Goal: Browse casually

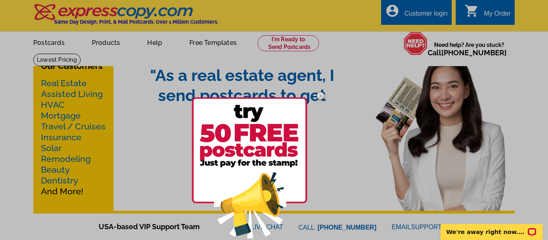
click at [228, 43] on div at bounding box center [274, 120] width 548 height 240
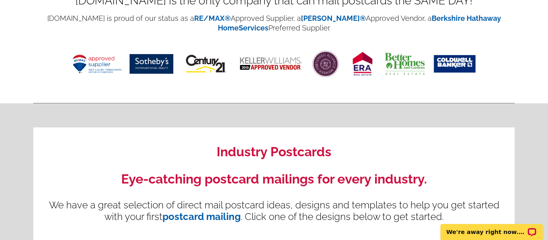
scroll to position [472, 0]
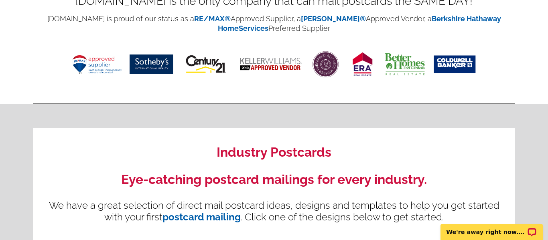
click at [99, 61] on img at bounding box center [96, 64] width 49 height 19
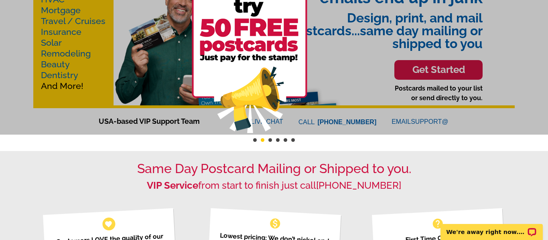
scroll to position [0, 0]
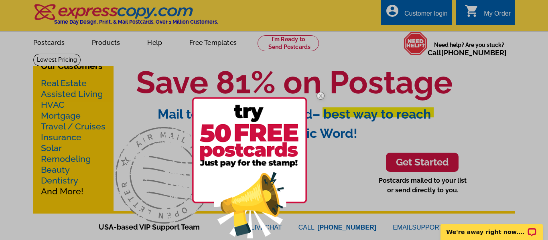
click at [206, 39] on div at bounding box center [274, 120] width 548 height 240
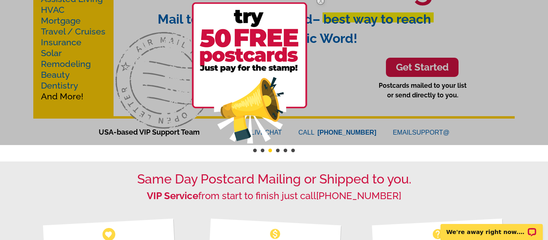
scroll to position [97, 0]
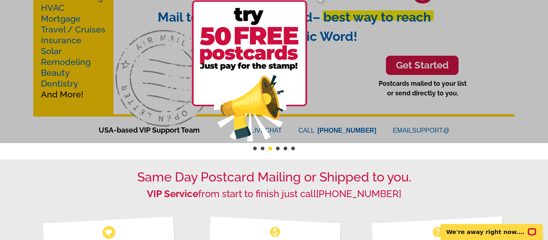
click at [431, 59] on div at bounding box center [274, 23] width 548 height 240
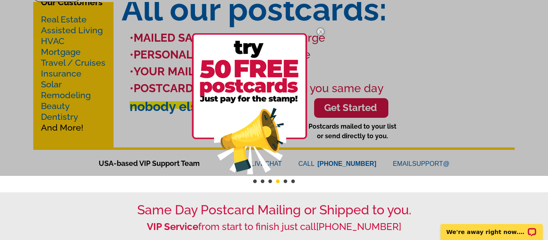
scroll to position [40, 0]
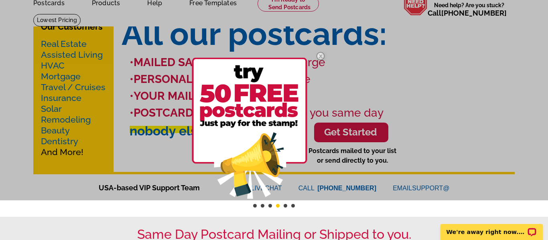
click at [319, 55] on img at bounding box center [320, 56] width 23 height 23
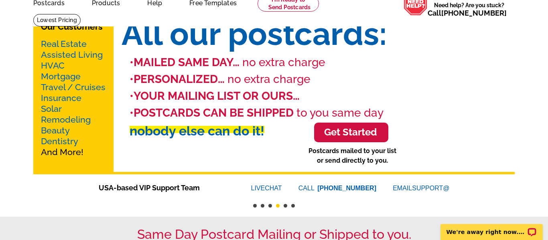
click at [333, 135] on li "nobody else can do it!" at bounding box center [322, 131] width 385 height 19
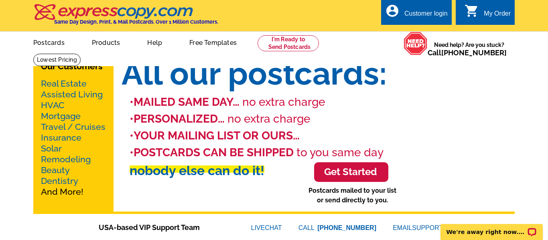
scroll to position [86, 0]
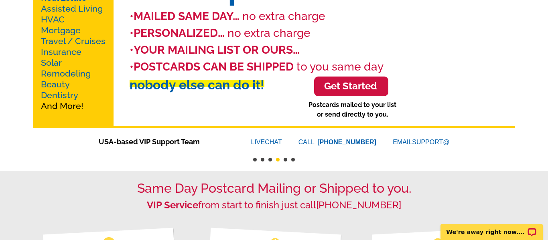
click at [342, 84] on li "nobody else can do it!" at bounding box center [322, 84] width 385 height 19
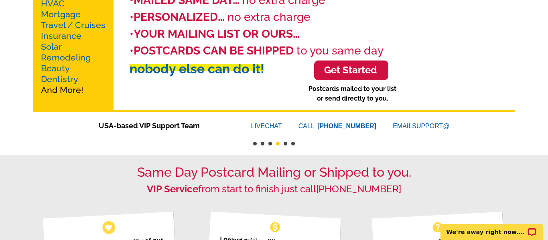
scroll to position [100, 0]
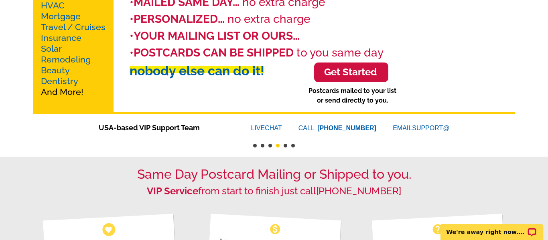
click at [358, 73] on li "nobody else can do it!" at bounding box center [322, 70] width 385 height 19
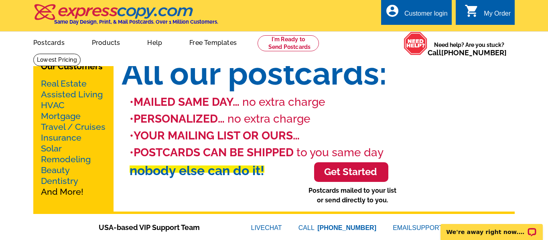
scroll to position [74, 0]
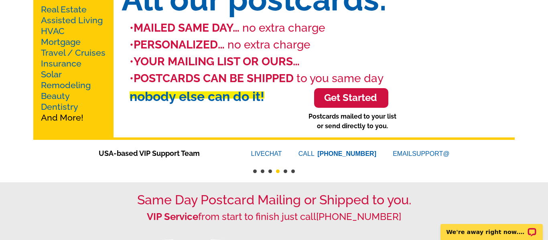
click at [356, 94] on li "nobody else can do it!" at bounding box center [322, 96] width 385 height 19
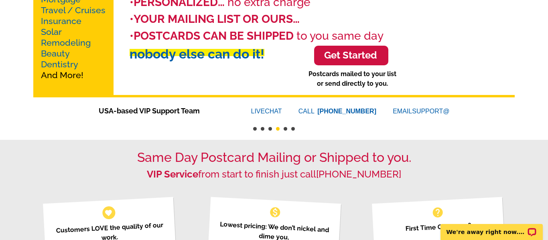
scroll to position [0, 0]
